Goal: Information Seeking & Learning: Learn about a topic

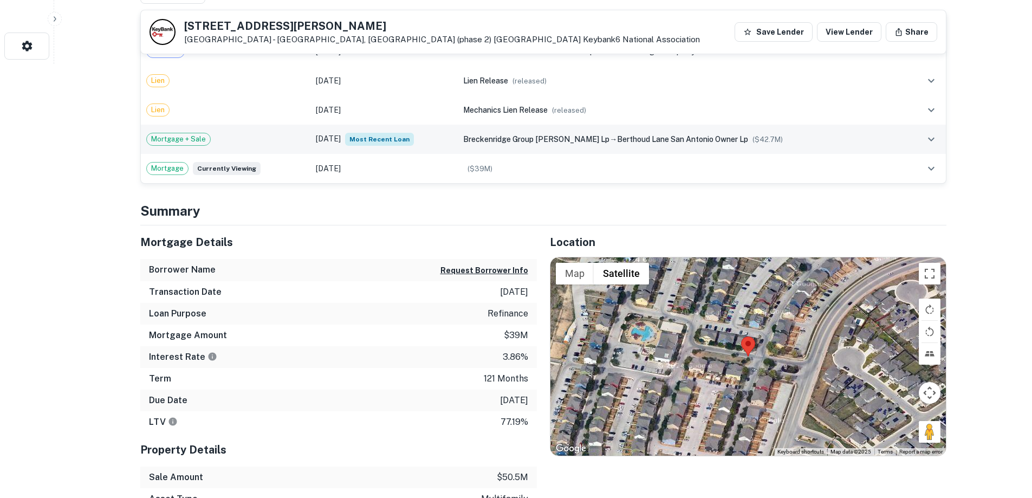
scroll to position [234, 0]
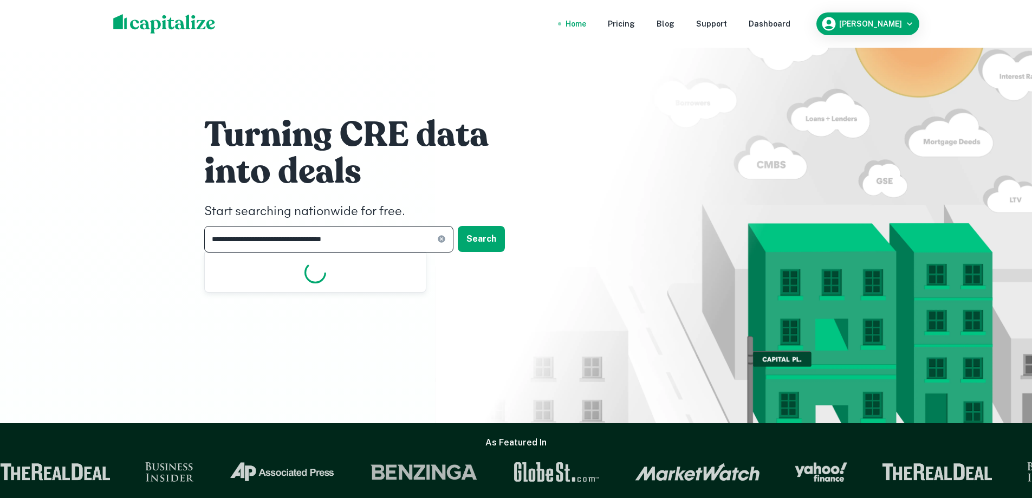
click at [376, 236] on input "**********" at bounding box center [320, 239] width 233 height 27
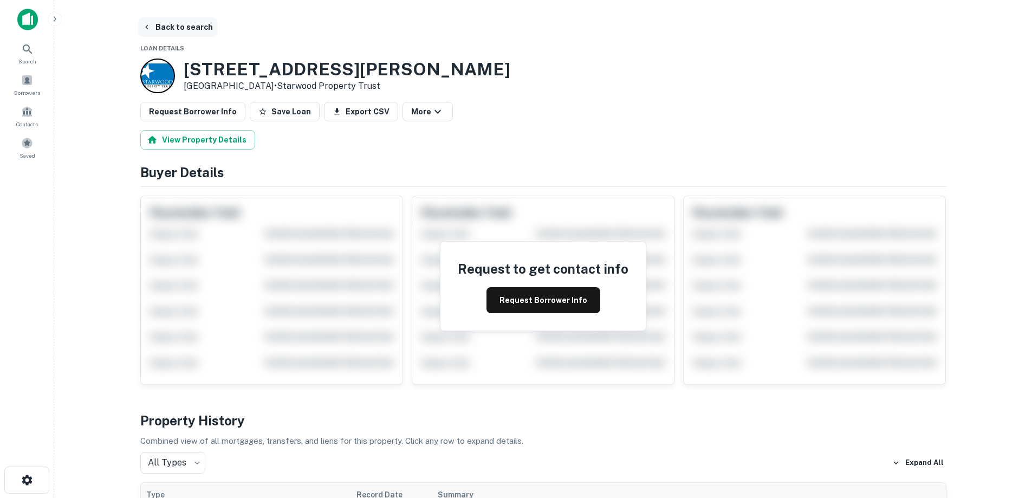
click at [166, 30] on button "Back to search" at bounding box center [177, 26] width 79 height 19
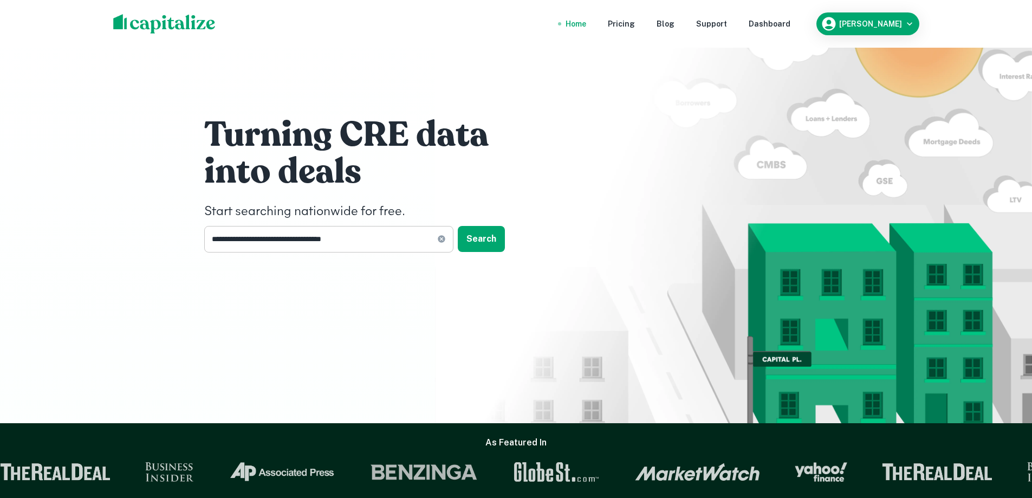
click at [377, 236] on input "**********" at bounding box center [320, 239] width 233 height 27
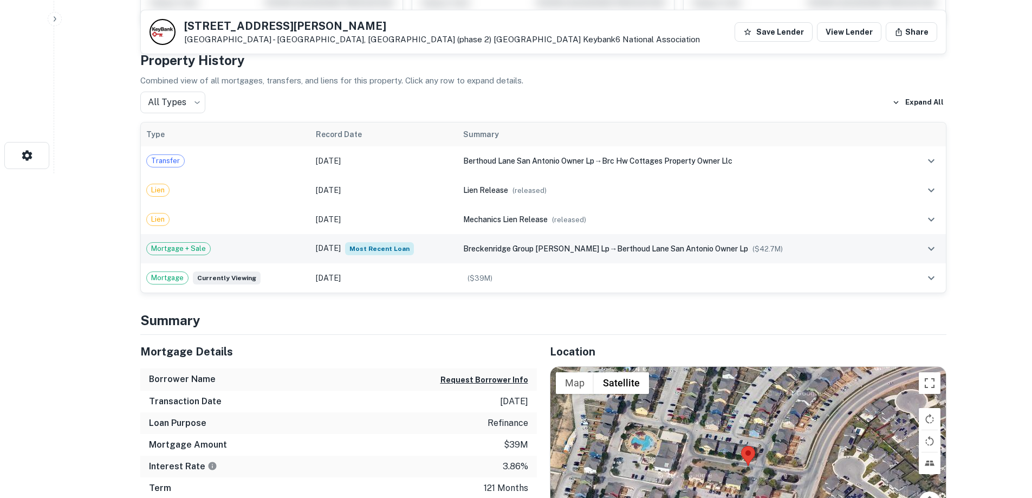
scroll to position [325, 0]
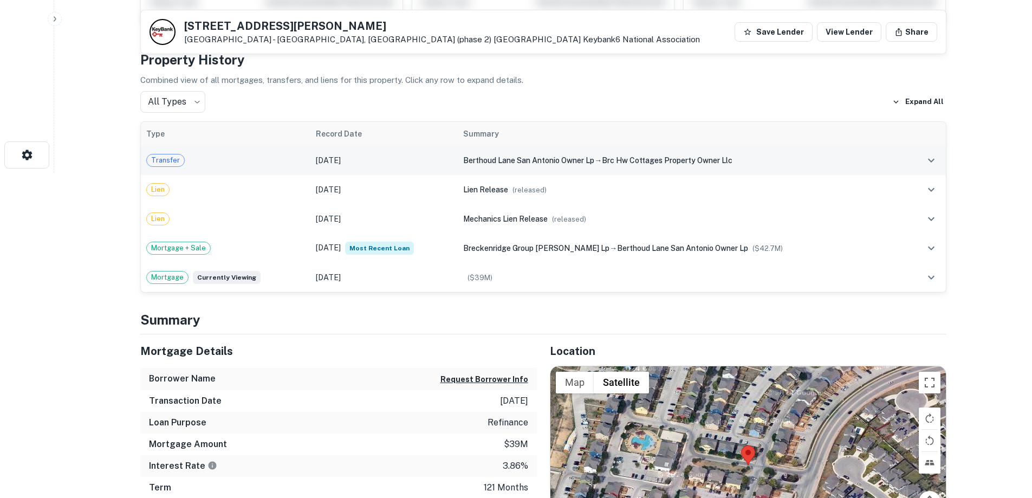
click at [279, 157] on div "Transfer" at bounding box center [225, 160] width 159 height 13
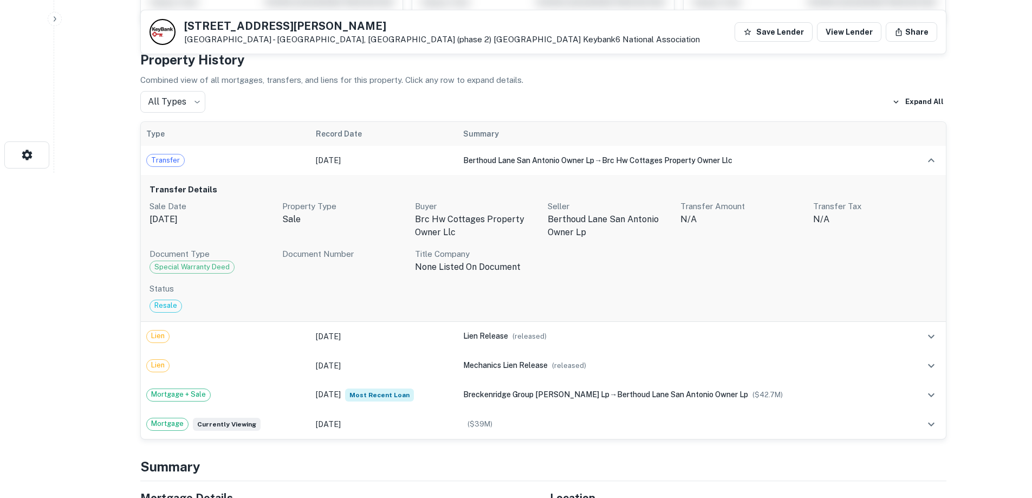
click at [816, 207] on p "Transfer Tax" at bounding box center [875, 206] width 124 height 13
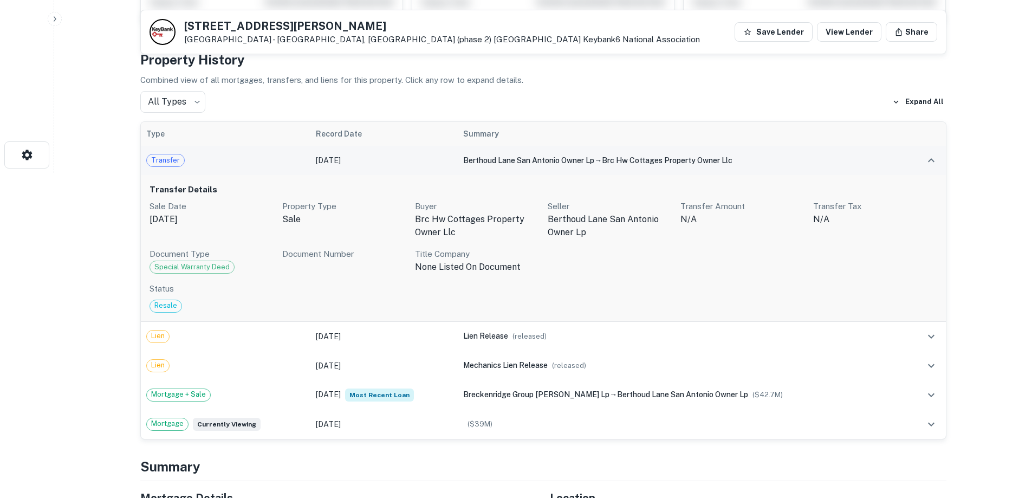
click at [162, 163] on span "Transfer" at bounding box center [165, 160] width 37 height 11
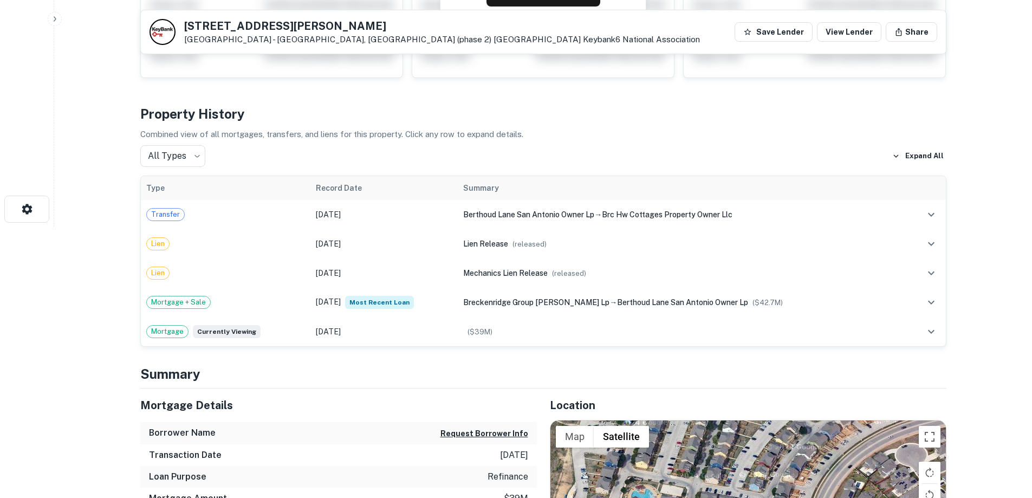
scroll to position [0, 0]
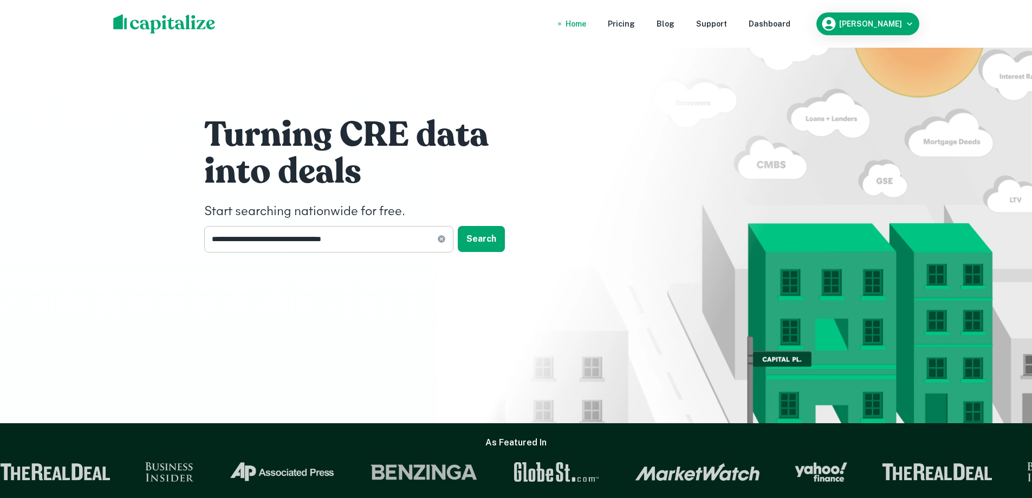
click at [444, 236] on icon at bounding box center [441, 239] width 9 height 9
click at [394, 242] on input "text" at bounding box center [325, 239] width 242 height 27
paste input "**********"
type input "**********"
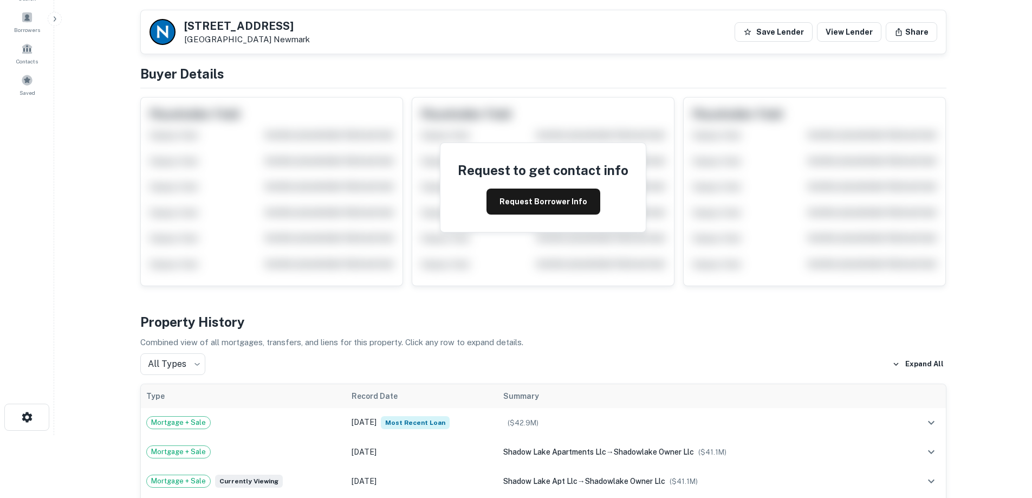
scroll to position [271, 0]
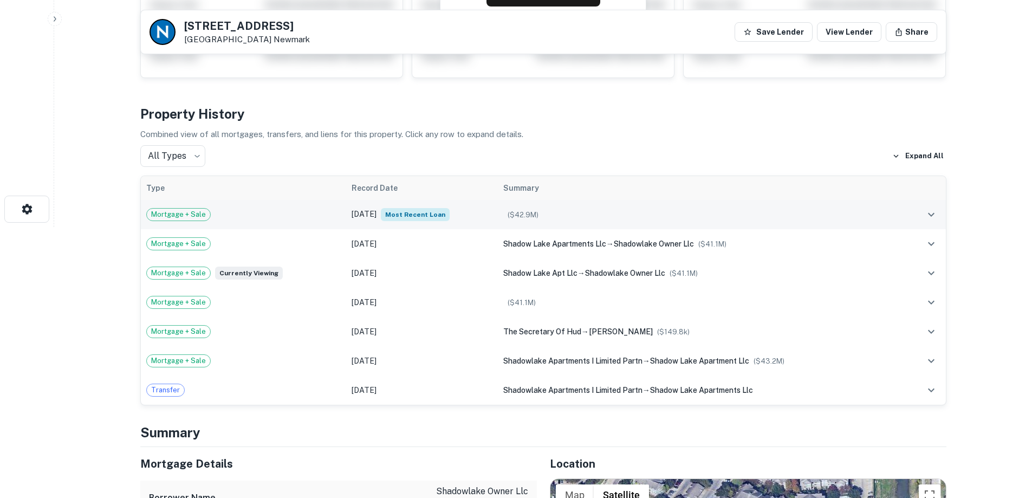
click at [547, 211] on div "($ 42.9M )" at bounding box center [701, 215] width 396 height 12
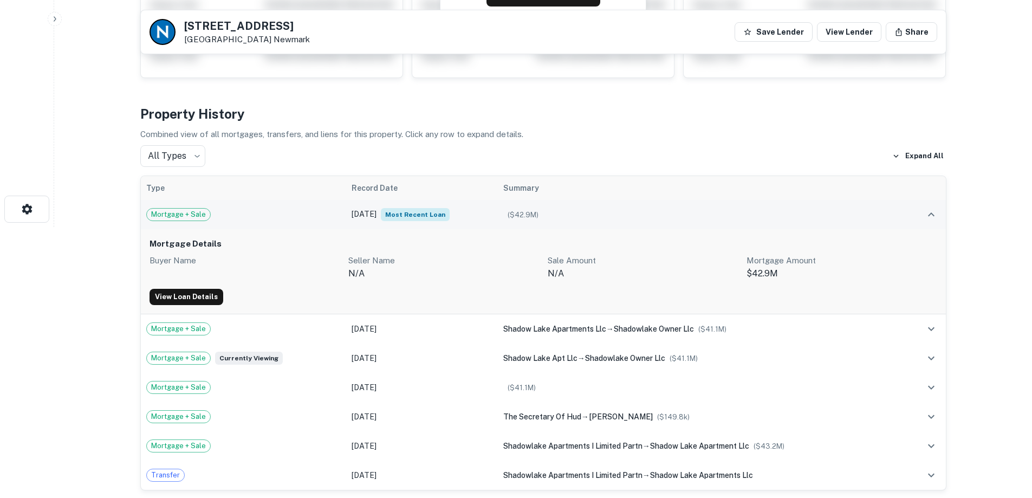
click at [406, 215] on span "Most Recent Loan" at bounding box center [415, 214] width 69 height 13
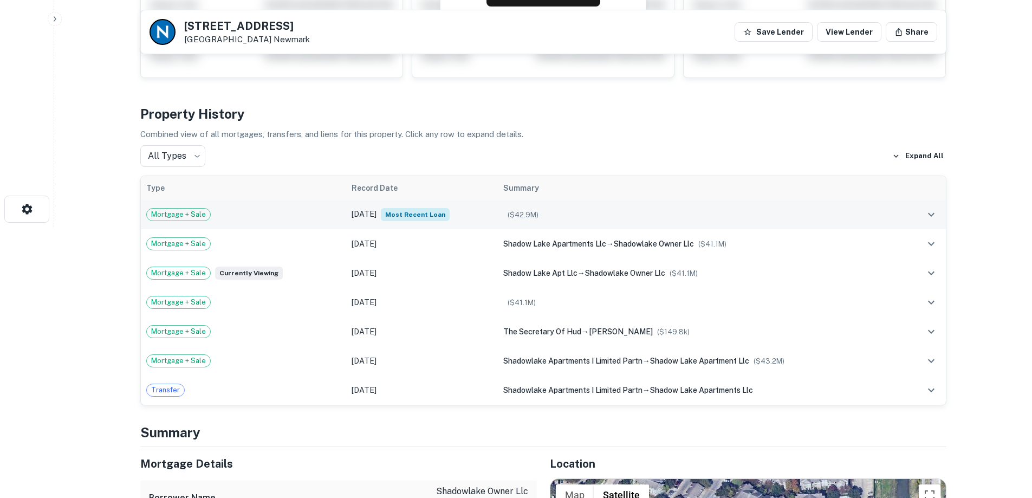
click at [409, 210] on span "Most Recent Loan" at bounding box center [415, 214] width 69 height 13
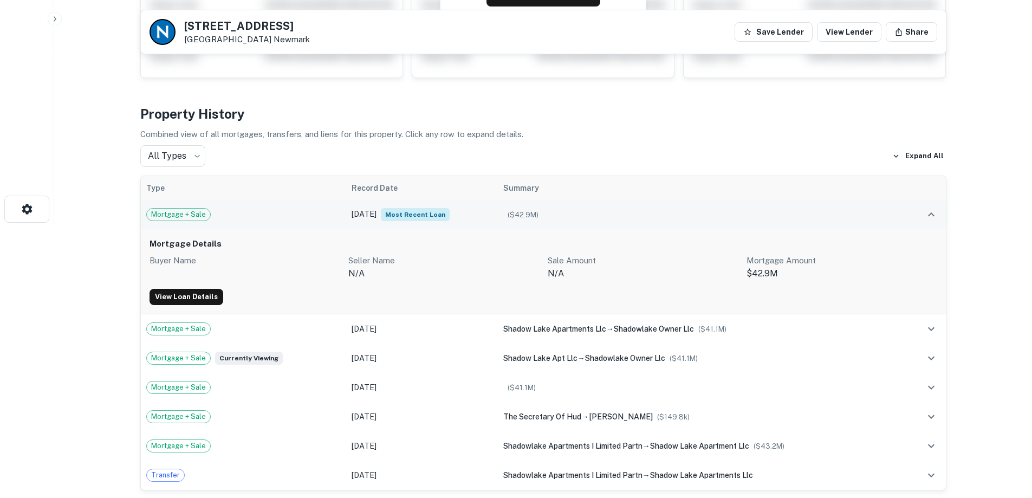
click at [193, 217] on span "Mortgage + Sale" at bounding box center [178, 214] width 63 height 11
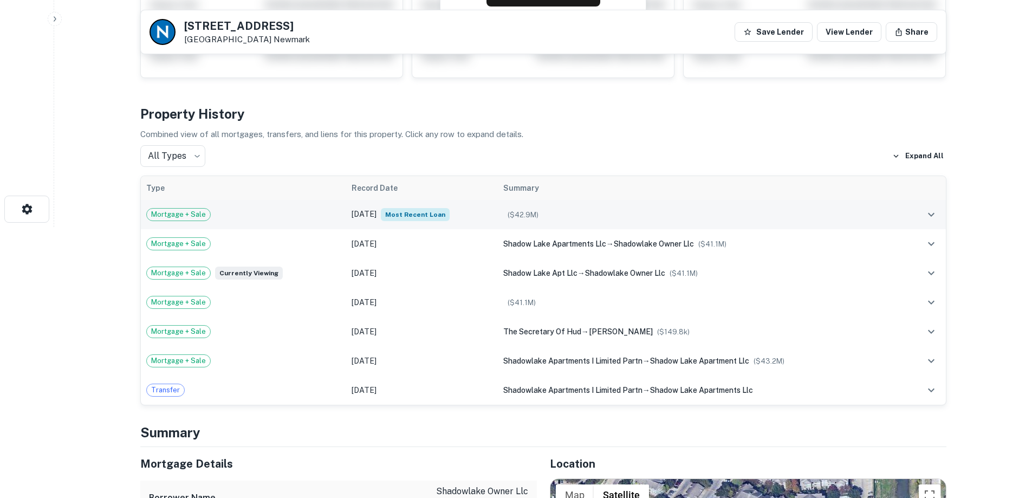
click at [876, 211] on div "($ 42.9M )" at bounding box center [701, 215] width 396 height 12
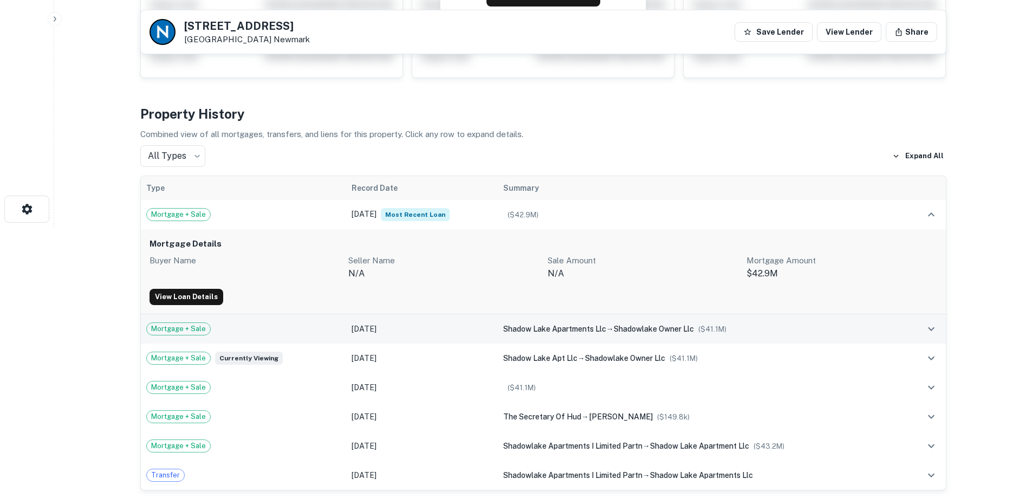
click at [708, 323] on div "shadow lake apartments llc → shadowlake owner llc ($ 41.1M )" at bounding box center [701, 329] width 396 height 12
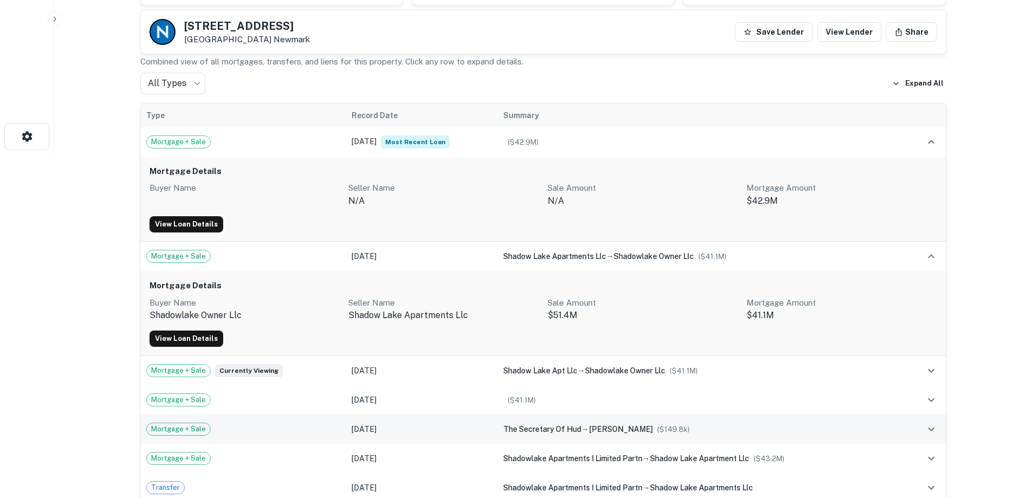
scroll to position [433, 0]
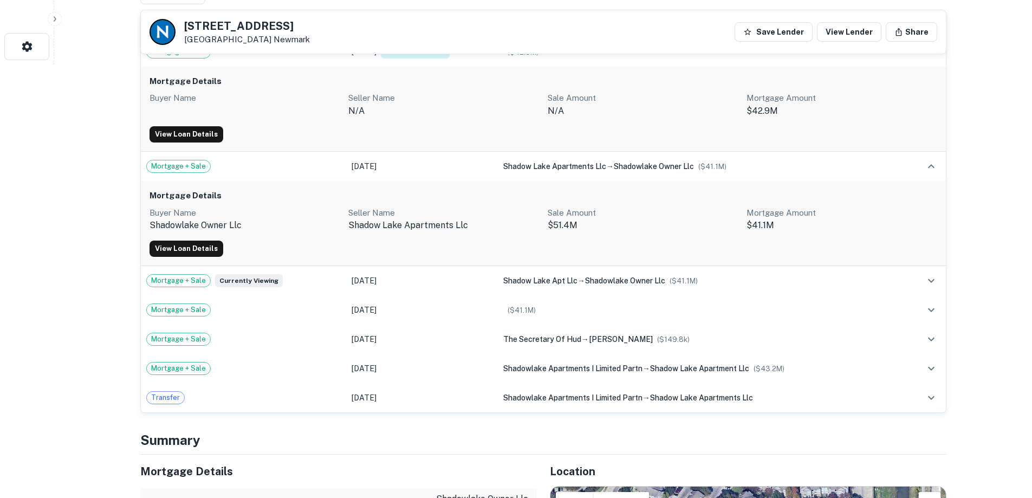
click at [836, 233] on div "Mortgage Details Buyer Name shadowlake owner llc Seller Name shadow lake apartm…" at bounding box center [543, 223] width 805 height 85
click at [510, 202] on div "Mortgage Details Buyer Name shadowlake owner llc Seller Name shadow lake apartm…" at bounding box center [543, 223] width 805 height 85
click at [168, 243] on link "View Loan Details" at bounding box center [186, 248] width 74 height 16
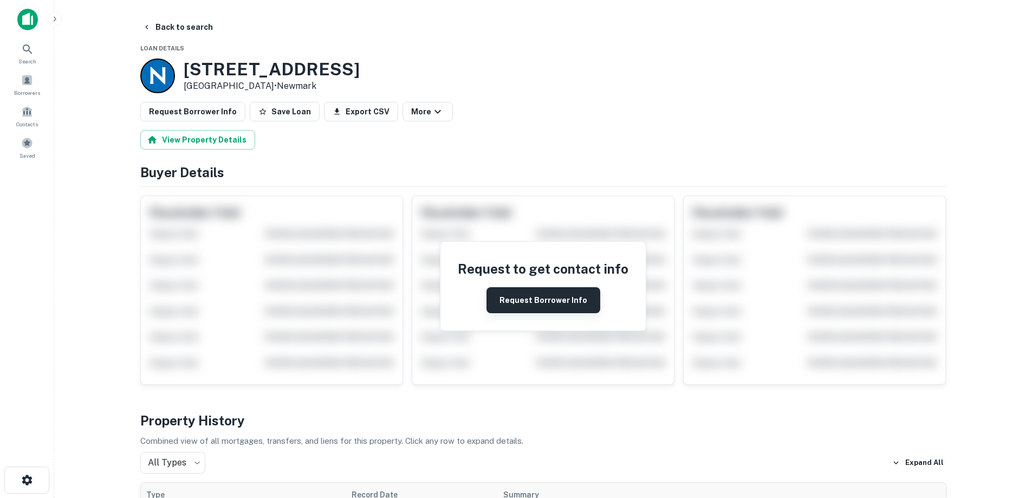
scroll to position [217, 0]
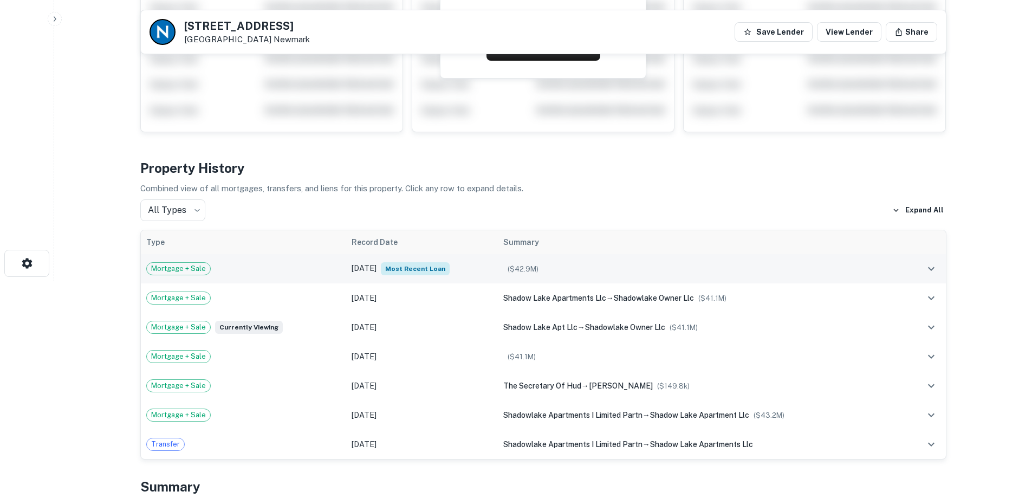
click at [251, 269] on div "Mortgage + Sale" at bounding box center [243, 268] width 194 height 13
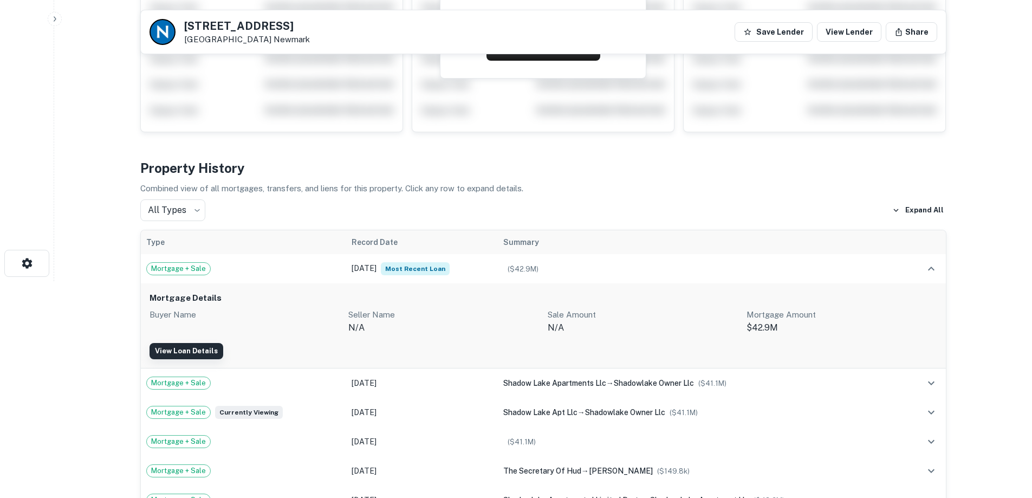
click at [202, 350] on link "View Loan Details" at bounding box center [186, 351] width 74 height 16
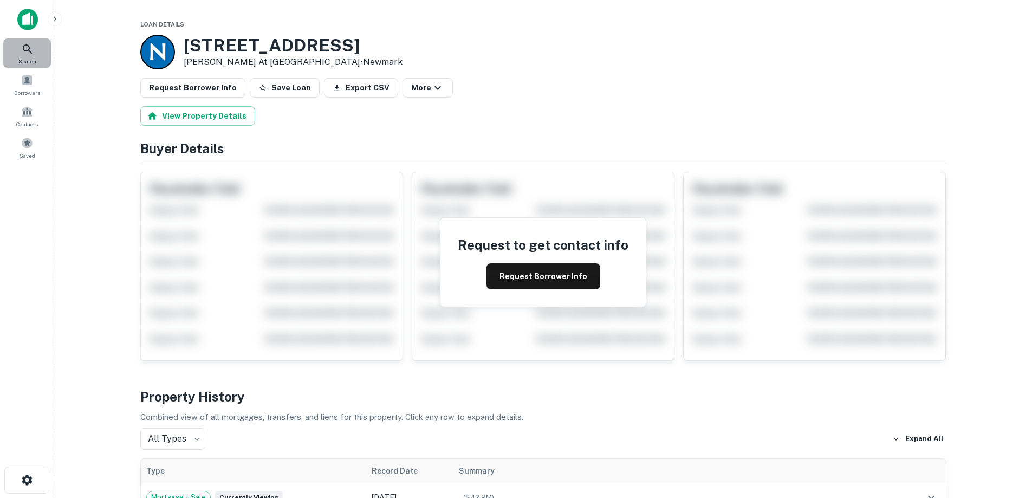
click at [23, 53] on icon at bounding box center [27, 49] width 13 height 13
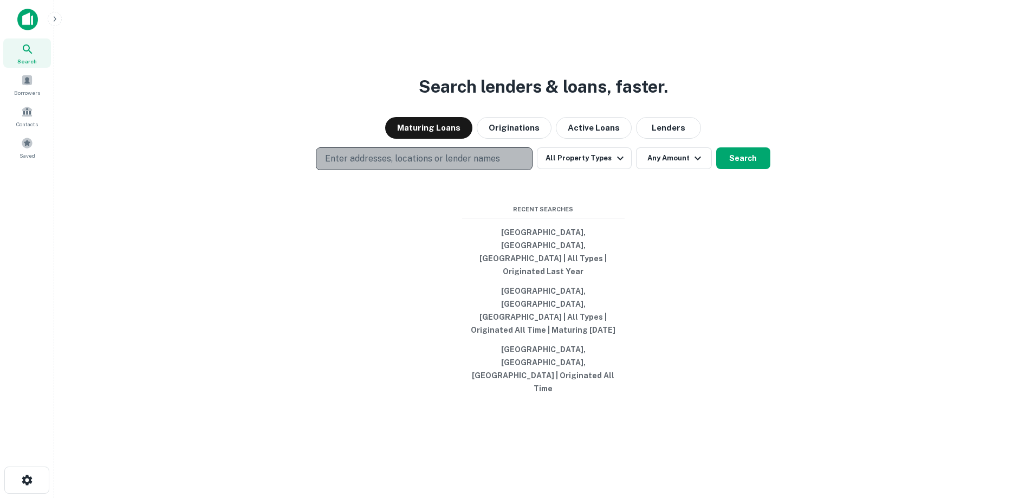
click at [446, 165] on p "Enter addresses, locations or lender names" at bounding box center [412, 158] width 175 height 13
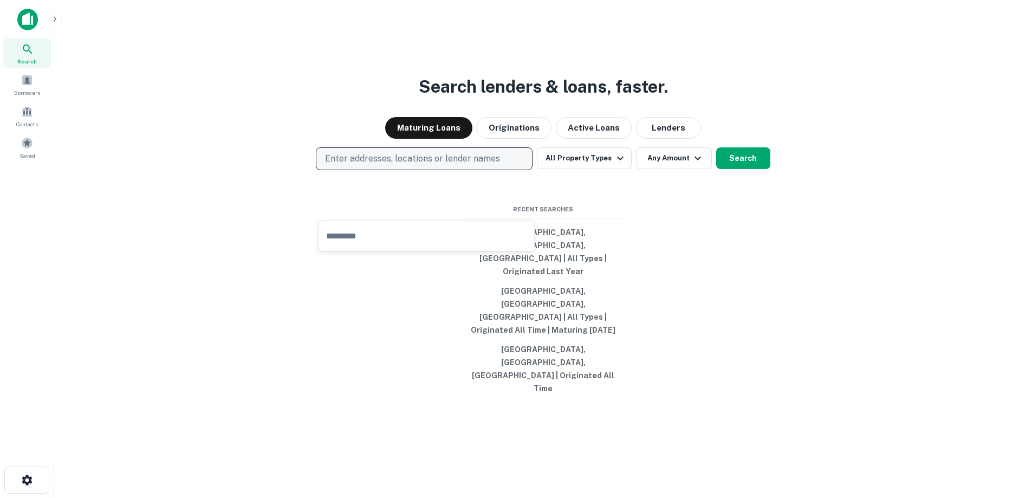
type input "**********"
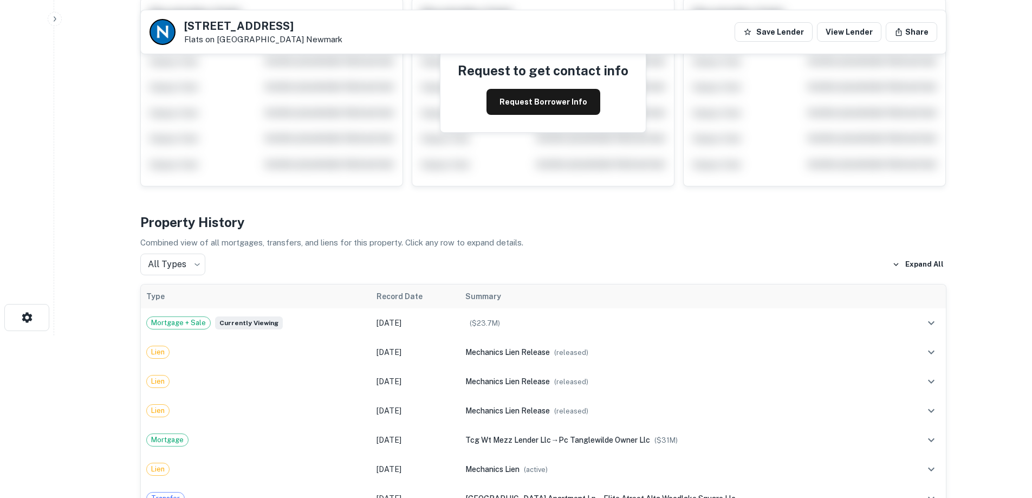
scroll to position [217, 0]
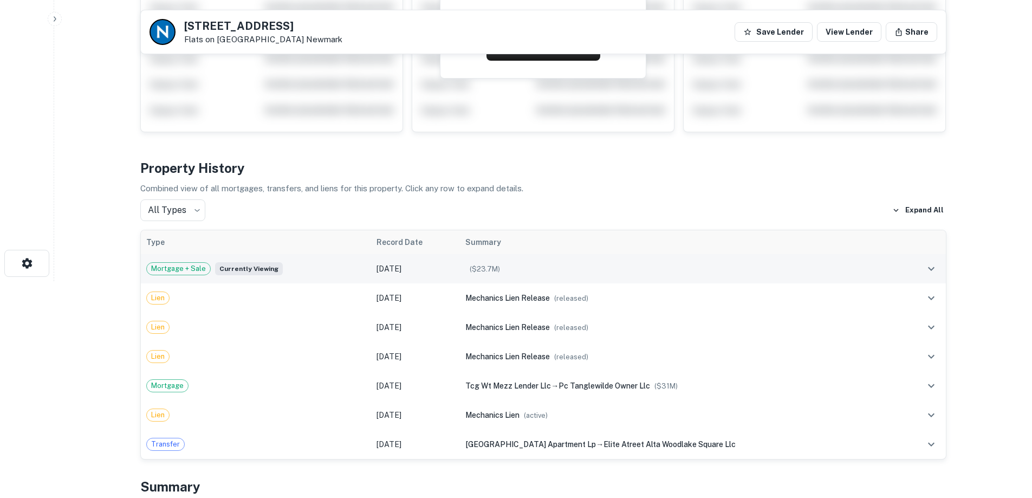
click at [200, 268] on span "Mortgage + Sale" at bounding box center [178, 268] width 63 height 11
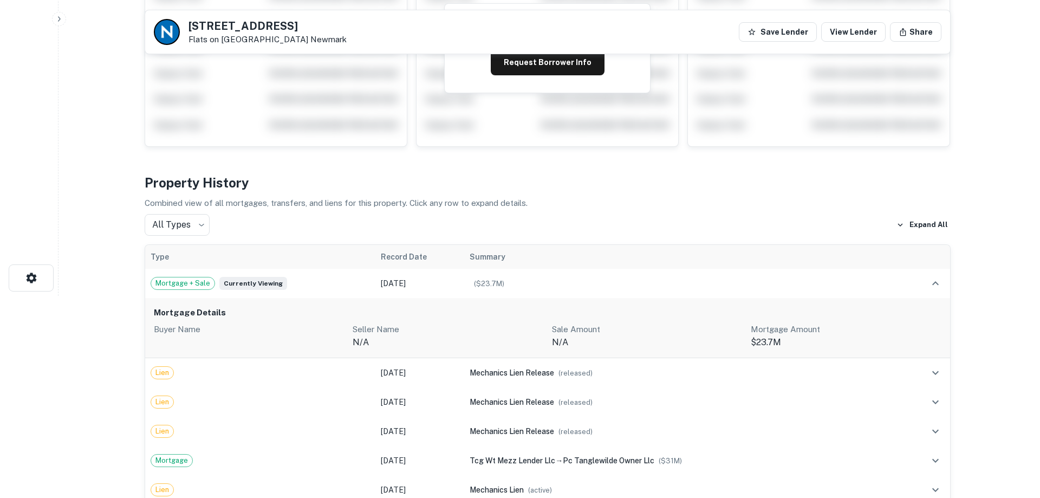
scroll to position [0, 0]
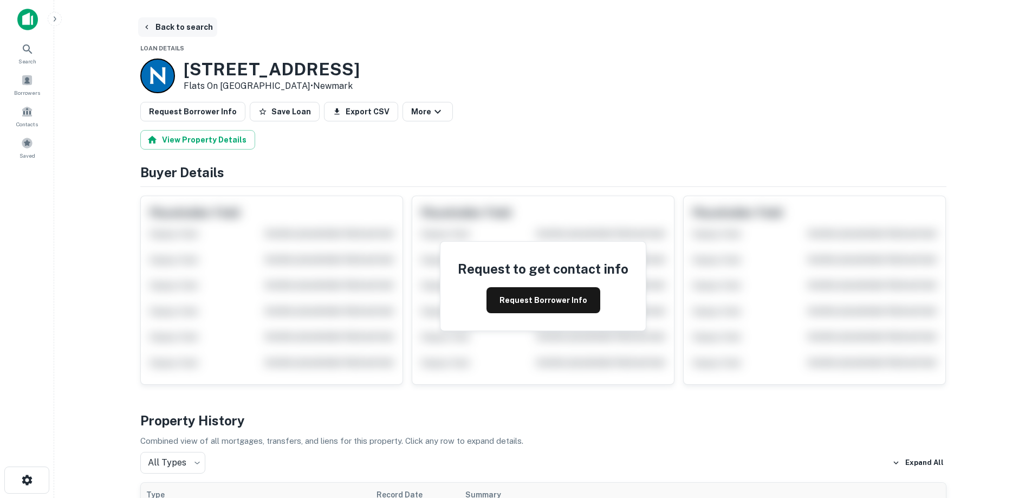
click at [194, 27] on button "Back to search" at bounding box center [177, 26] width 79 height 19
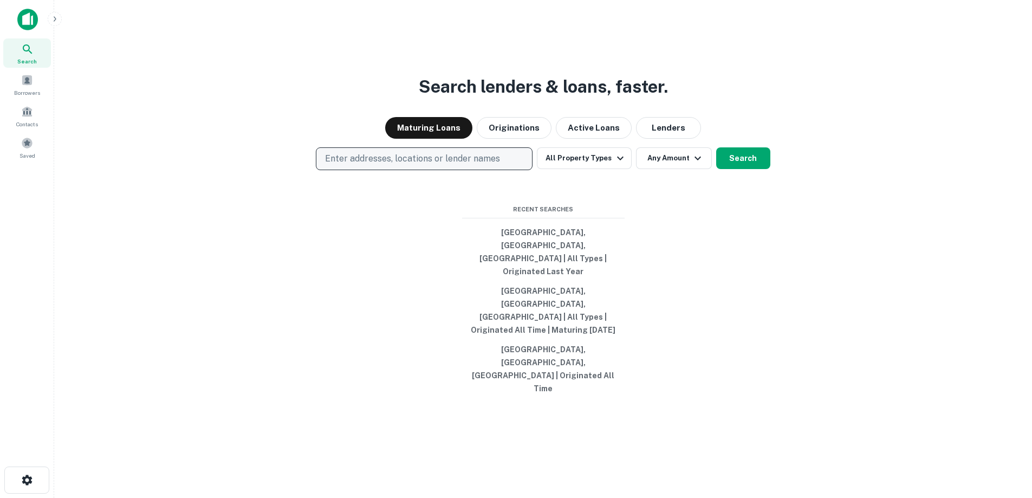
click at [460, 170] on button "Enter addresses, locations or lender names" at bounding box center [424, 158] width 217 height 23
type input "**********"
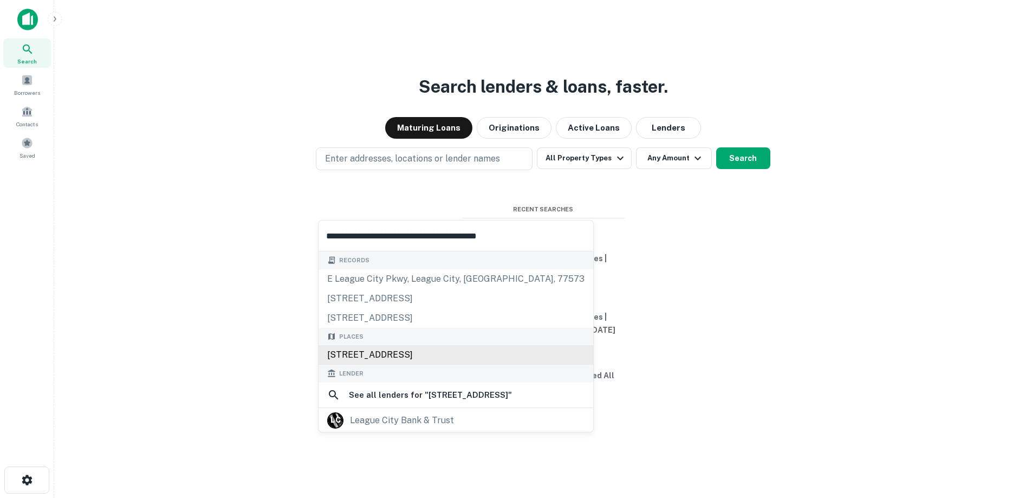
click at [409, 355] on div "[STREET_ADDRESS]" at bounding box center [455, 354] width 275 height 19
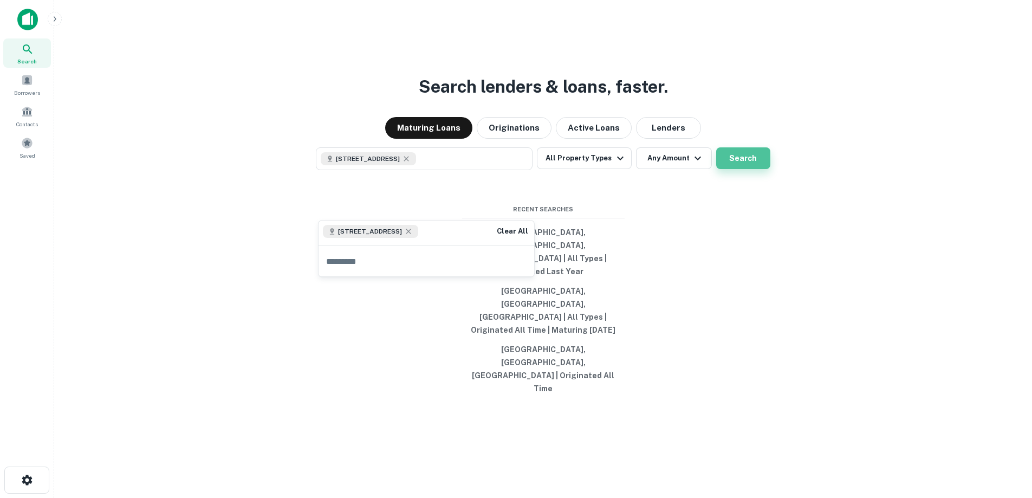
click at [745, 169] on button "Search" at bounding box center [743, 158] width 54 height 22
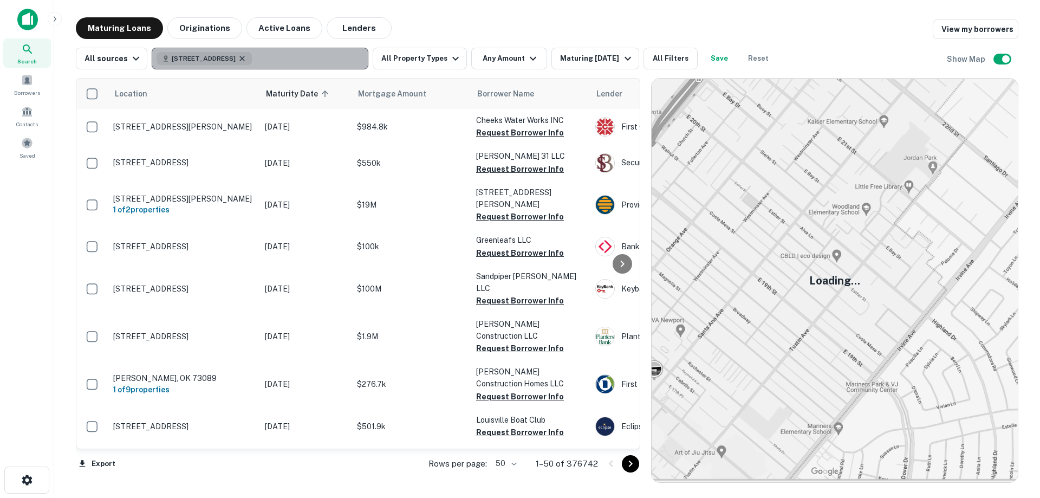
click at [246, 58] on icon "button" at bounding box center [242, 58] width 9 height 9
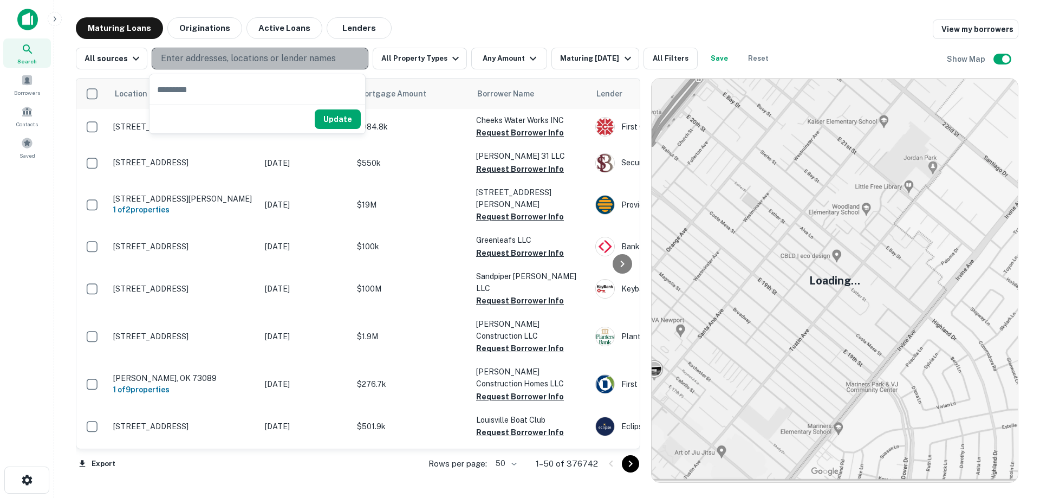
click at [261, 58] on p "Enter addresses, locations or lender names" at bounding box center [248, 58] width 175 height 13
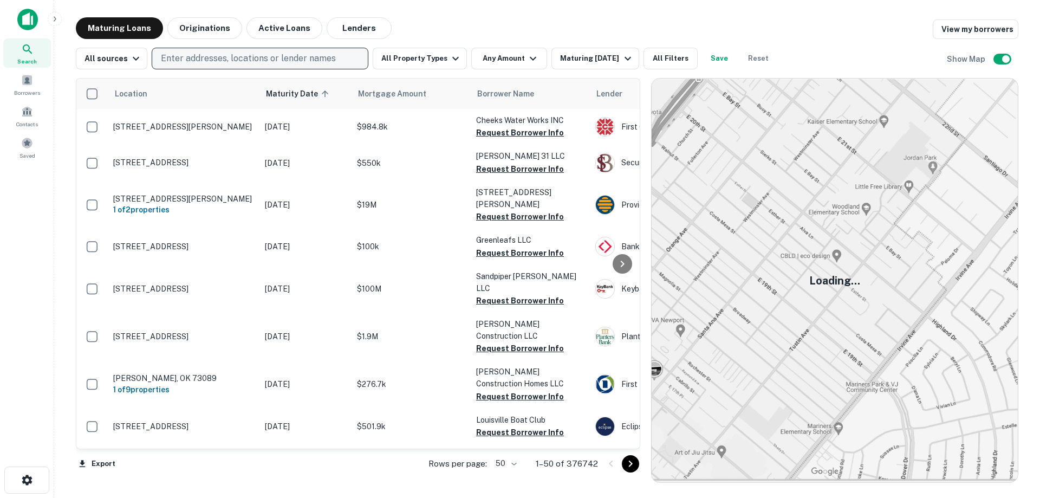
click at [200, 50] on button "Enter addresses, locations or lender names" at bounding box center [260, 59] width 217 height 22
click at [200, 56] on p "Enter addresses, locations or lender names" at bounding box center [248, 58] width 175 height 13
click at [629, 31] on div "Maturing Loans Originations Active Loans Lenders View my borrowers" at bounding box center [547, 28] width 942 height 22
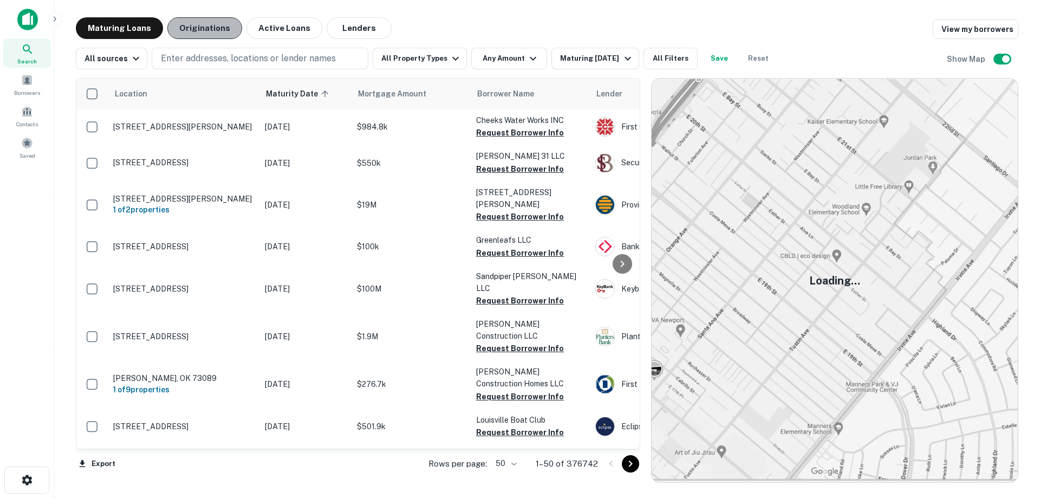
click at [200, 24] on button "Originations" at bounding box center [204, 28] width 75 height 22
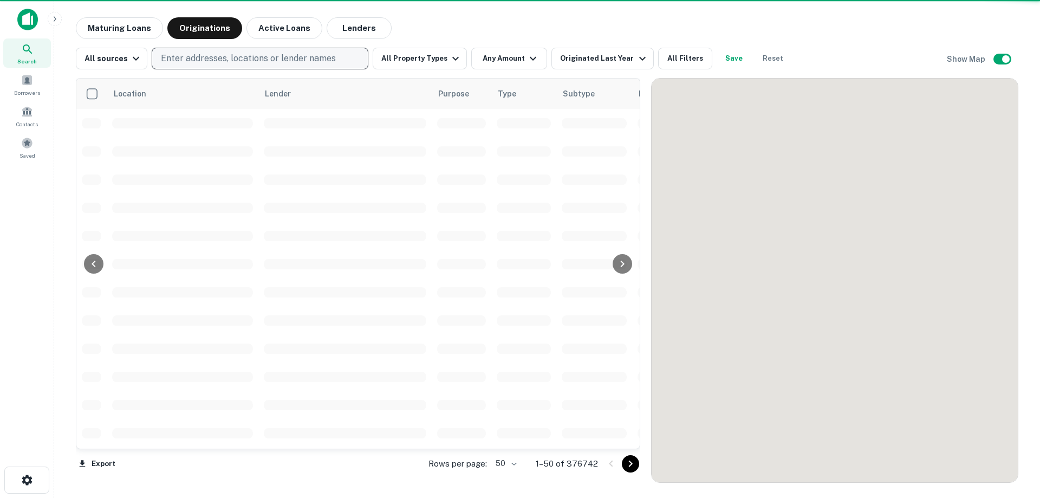
click at [201, 62] on p "Enter addresses, locations or lender names" at bounding box center [248, 58] width 175 height 13
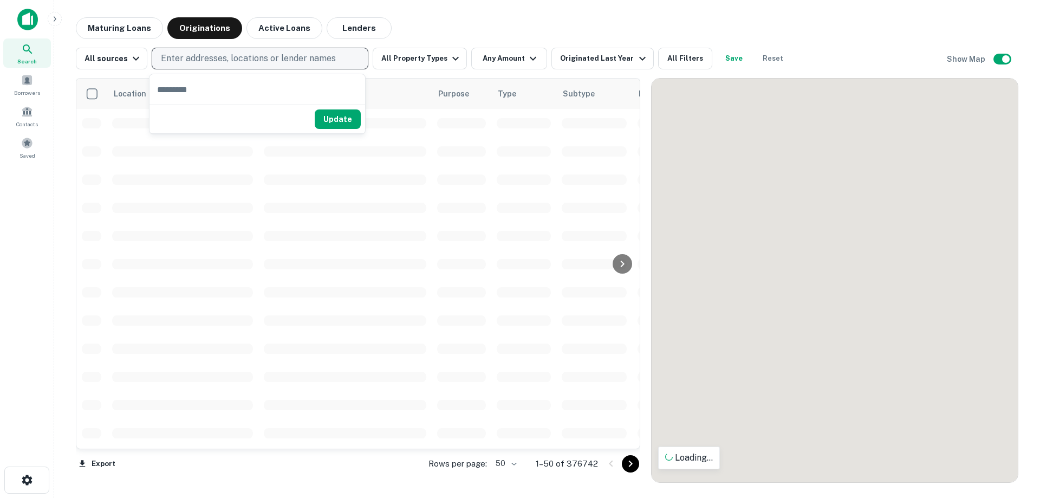
type input "**********"
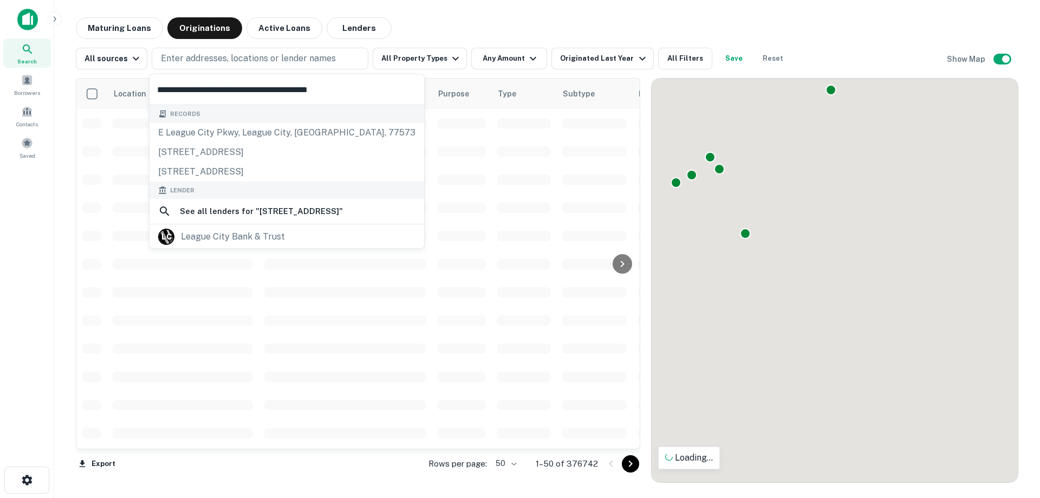
click at [190, 85] on input "**********" at bounding box center [286, 89] width 275 height 30
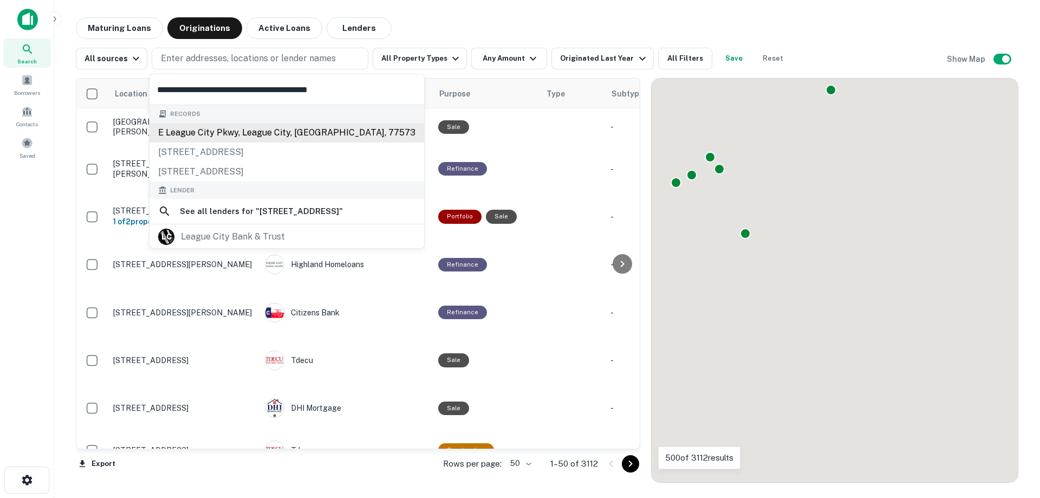
click at [253, 128] on div "e league city pkwy, league city, [GEOGRAPHIC_DATA], 77573" at bounding box center [286, 132] width 275 height 19
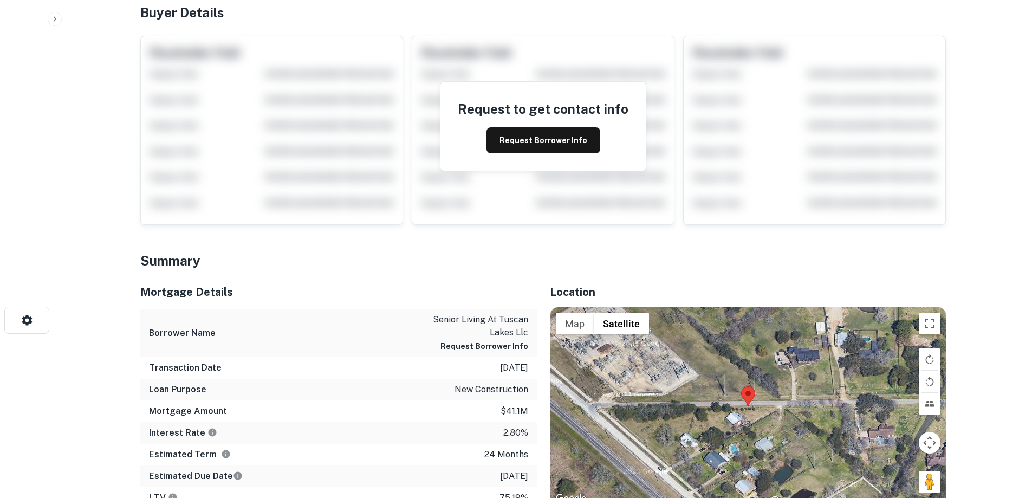
scroll to position [325, 0]
